Goal: Information Seeking & Learning: Learn about a topic

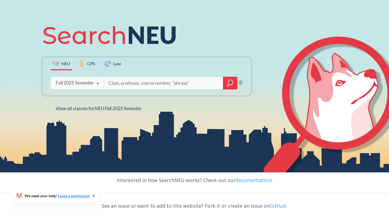
scroll to position [61, 0]
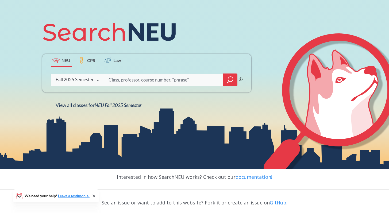
click at [86, 61] on label "CPS" at bounding box center [87, 60] width 21 height 13
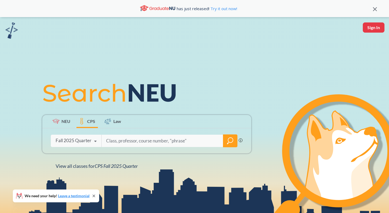
click at [64, 137] on div "Fall 2025 Quarter Fall 2025 Quarter Summer 2025 Semester Spring 2025 Quarter Sp…" at bounding box center [76, 140] width 51 height 13
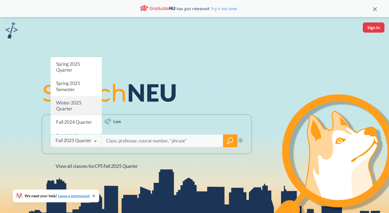
scroll to position [33, 0]
click at [70, 103] on span "Winter 2025 Quarter" at bounding box center [68, 106] width 25 height 12
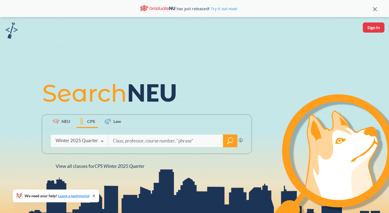
click at [229, 138] on icon "magnifying glass" at bounding box center [230, 140] width 5 height 5
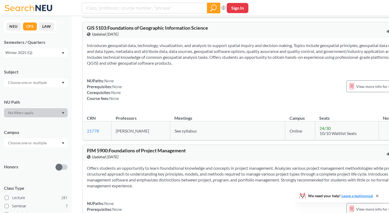
scroll to position [170, 0]
click at [356, 89] on span "View more info for this class" at bounding box center [379, 85] width 47 height 7
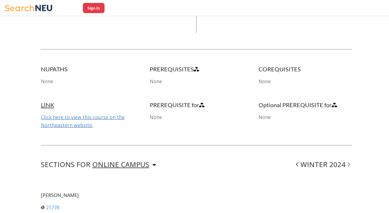
scroll to position [336, 0]
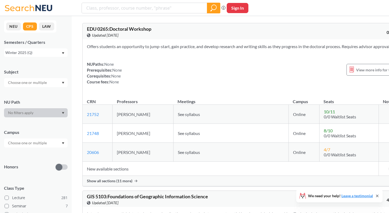
click at [60, 51] on div "Winter 2025 (Q)" at bounding box center [33, 53] width 56 height 6
click at [45, 64] on div "Fall 2025 (Q)" at bounding box center [37, 65] width 60 height 6
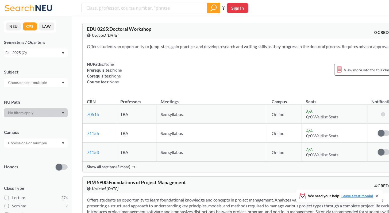
click at [50, 53] on div "Fall 2025 (Q)" at bounding box center [33, 53] width 56 height 6
click at [37, 72] on div "Subject" at bounding box center [36, 72] width 64 height 6
click at [37, 80] on input "text" at bounding box center [27, 82] width 45 height 6
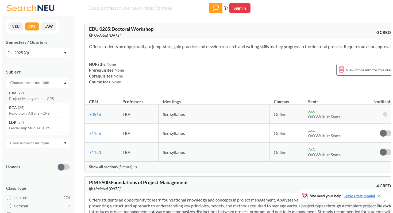
scroll to position [16, 0]
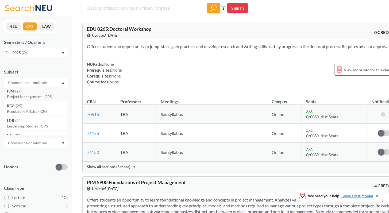
click at [47, 87] on div "PJM ( 27 ) Project Management - CPS" at bounding box center [36, 93] width 64 height 15
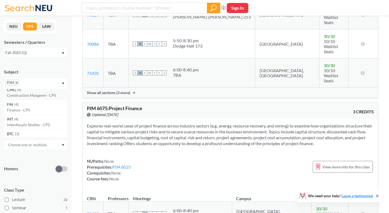
scroll to position [223, 0]
click at [32, 110] on p "Finance - CPS" at bounding box center [37, 112] width 60 height 5
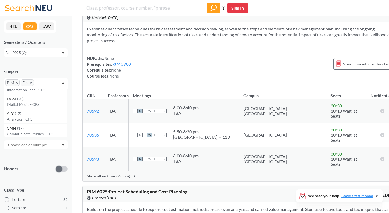
scroll to position [59, 0]
click at [17, 82] on icon "X to remove pill" at bounding box center [17, 83] width 2 height 2
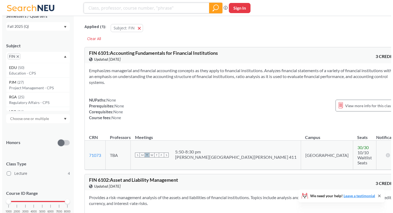
scroll to position [43, 0]
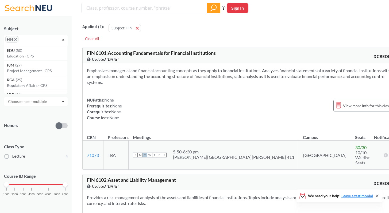
click at [63, 123] on label at bounding box center [62, 125] width 12 height 5
click at [56, 113] on input "checkbox" at bounding box center [56, 113] width 0 height 0
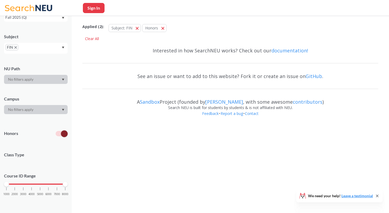
scroll to position [35, 0]
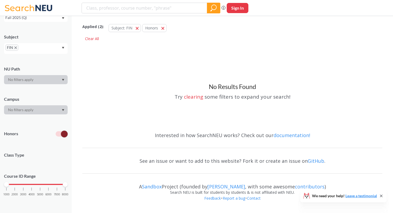
click at [64, 138] on div at bounding box center [62, 130] width 12 height 19
click at [66, 136] on span at bounding box center [64, 134] width 7 height 7
click at [56, 121] on input "checkbox" at bounding box center [56, 121] width 0 height 0
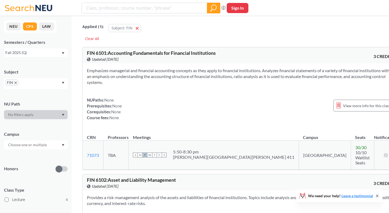
click at [29, 51] on div "Fall 2025 (Q)" at bounding box center [33, 53] width 56 height 6
click at [34, 63] on div "Fall 2025 (Q)" at bounding box center [37, 65] width 60 height 6
click at [139, 29] on span "button" at bounding box center [139, 27] width 0 height 5
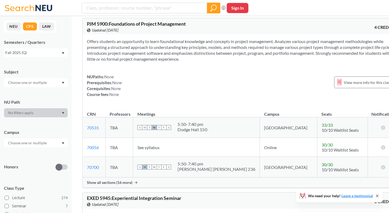
scroll to position [159, 0]
click at [95, 130] on td "70531 View this section on Banner." at bounding box center [94, 127] width 23 height 21
click at [95, 130] on link "70531" at bounding box center [93, 127] width 12 height 5
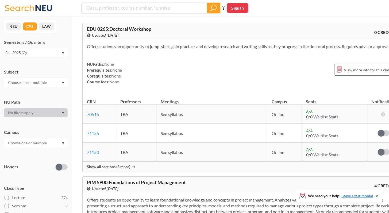
click at [123, 9] on input "search" at bounding box center [144, 7] width 117 height 9
type input "undergraf"
type input "undergraduate"
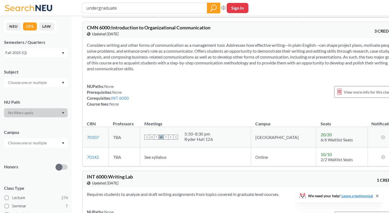
scroll to position [659, 0]
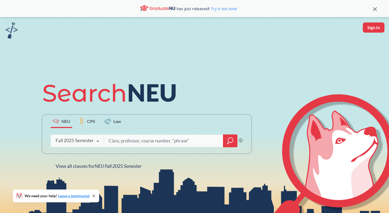
click at [86, 118] on label "CPS" at bounding box center [87, 121] width 21 height 13
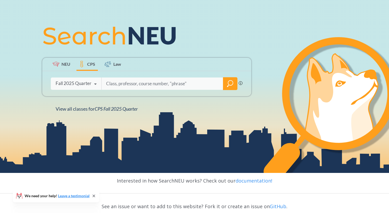
scroll to position [99, 0]
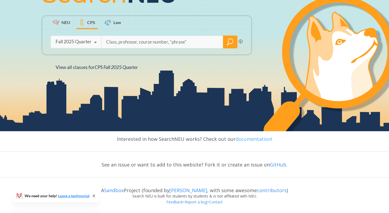
click at [246, 139] on link "documentation!" at bounding box center [254, 139] width 37 height 6
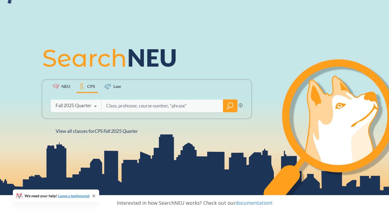
scroll to position [0, 0]
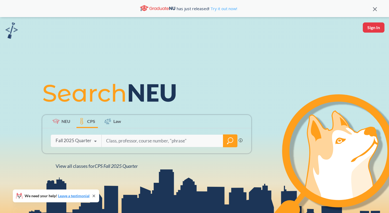
click at [234, 10] on link "Try it out now!" at bounding box center [224, 8] width 28 height 5
